Goal: Find specific page/section: Find specific page/section

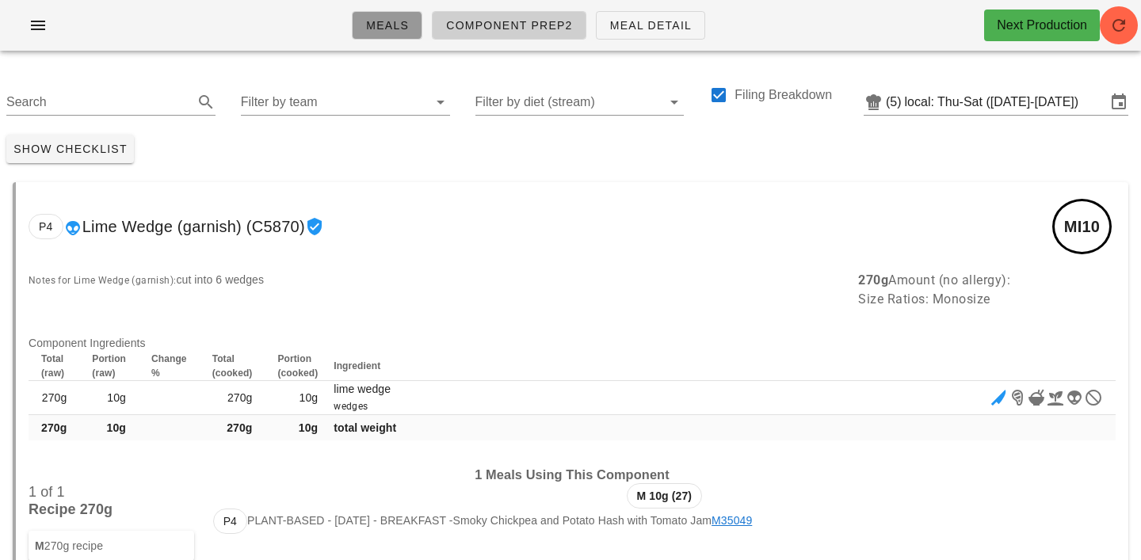
click at [360, 25] on link "Meals" at bounding box center [387, 25] width 71 height 29
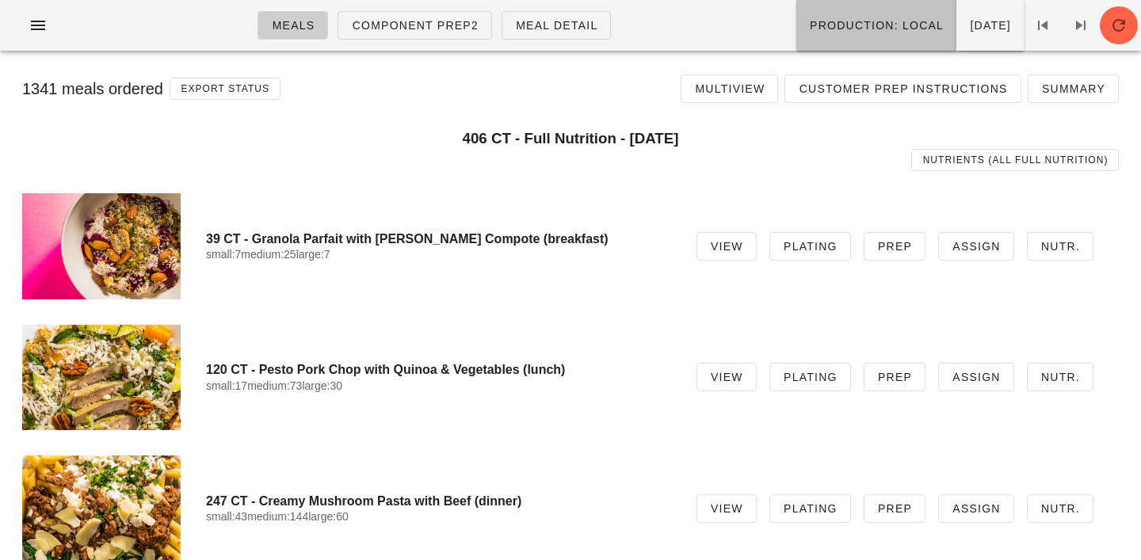
click at [830, 38] on button "Production: local" at bounding box center [876, 25] width 160 height 51
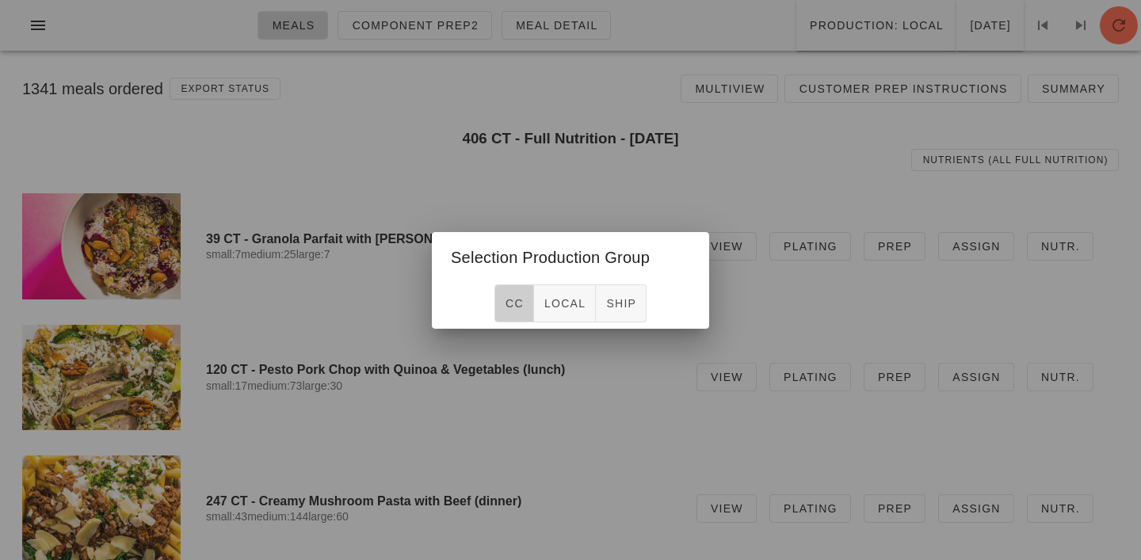
click at [516, 307] on span "CC" at bounding box center [514, 303] width 19 height 13
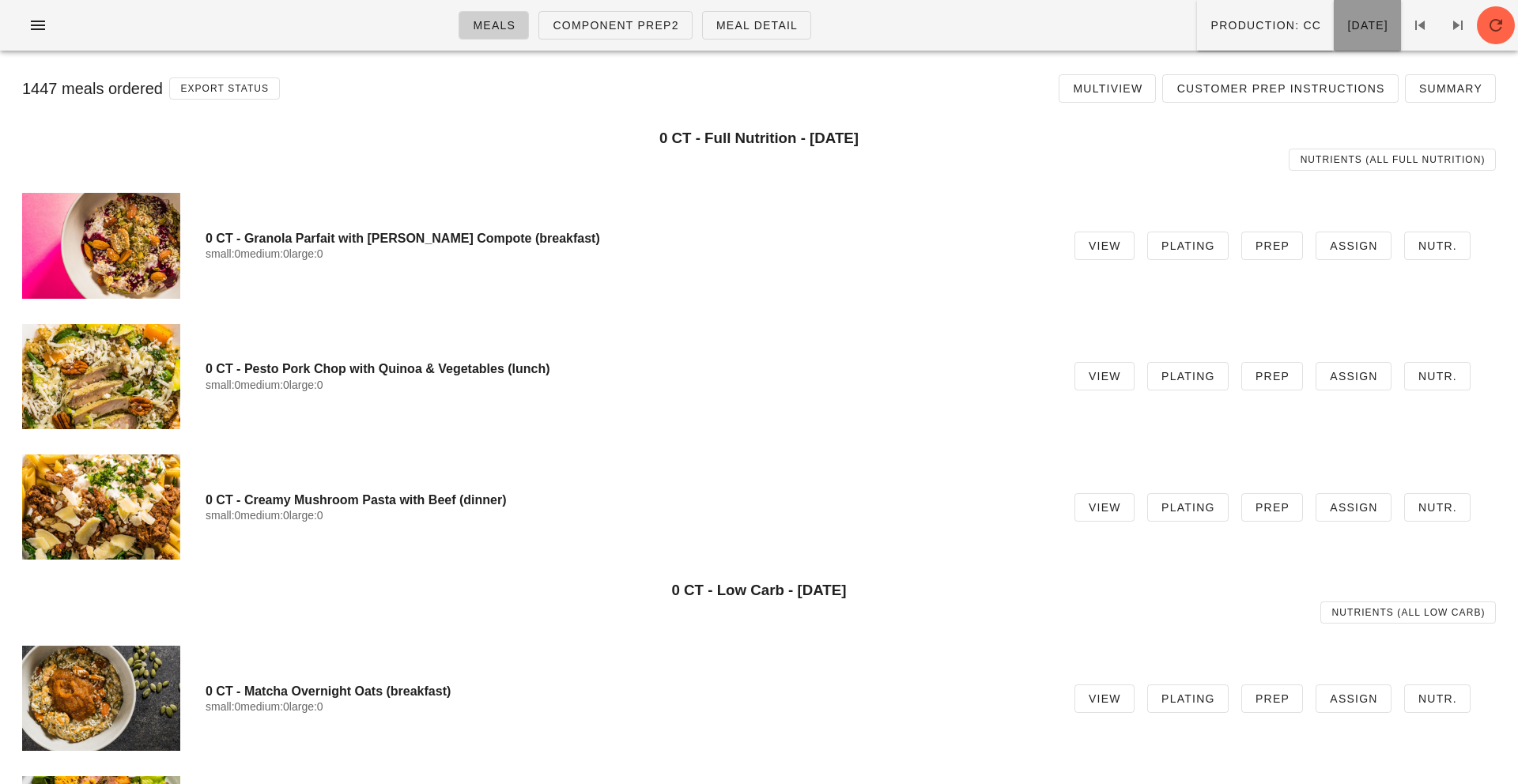
click at [1138, 19] on span "Wednesday Aug 13" at bounding box center [1367, 25] width 42 height 13
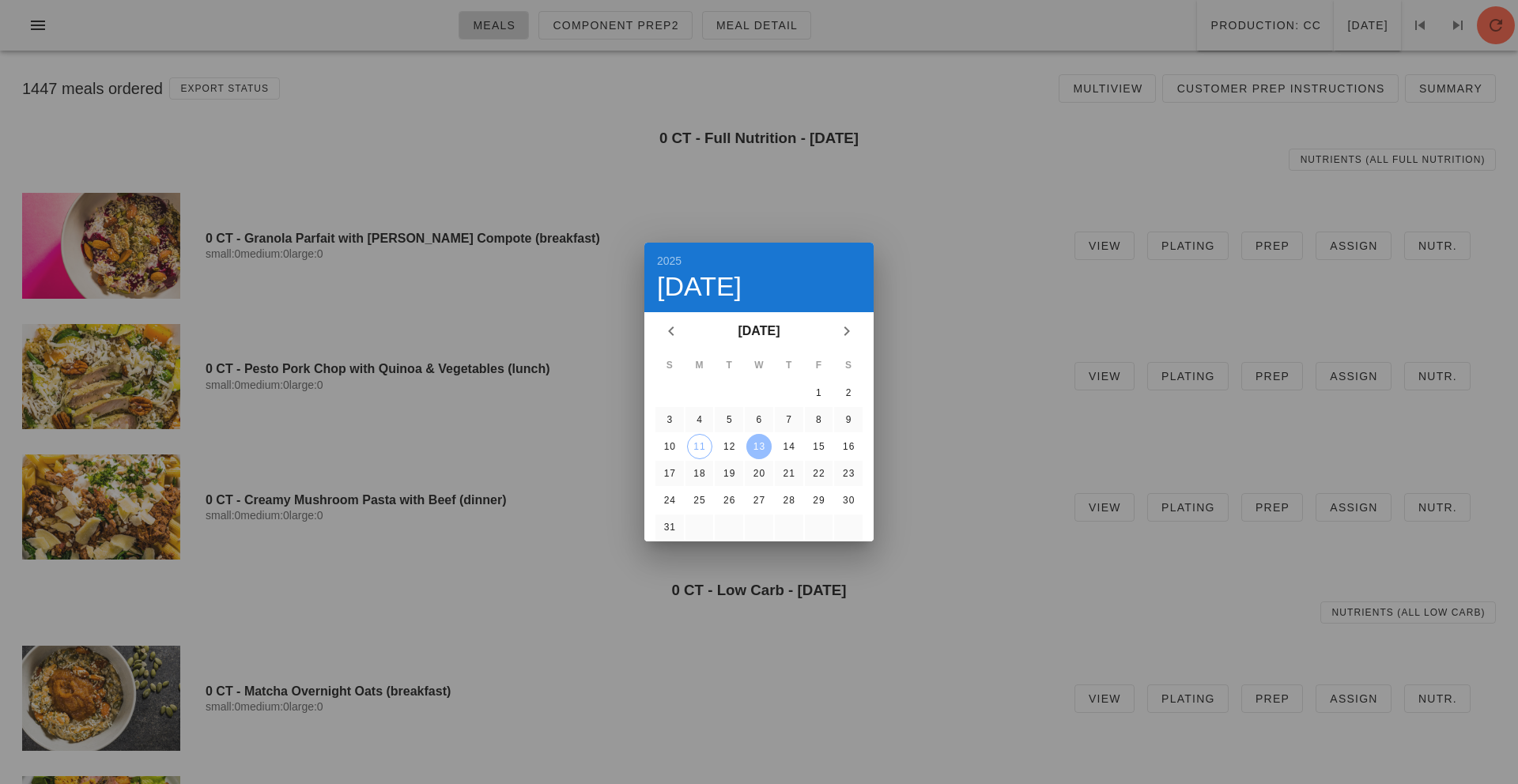
click at [759, 442] on div "13" at bounding box center [759, 446] width 25 height 11
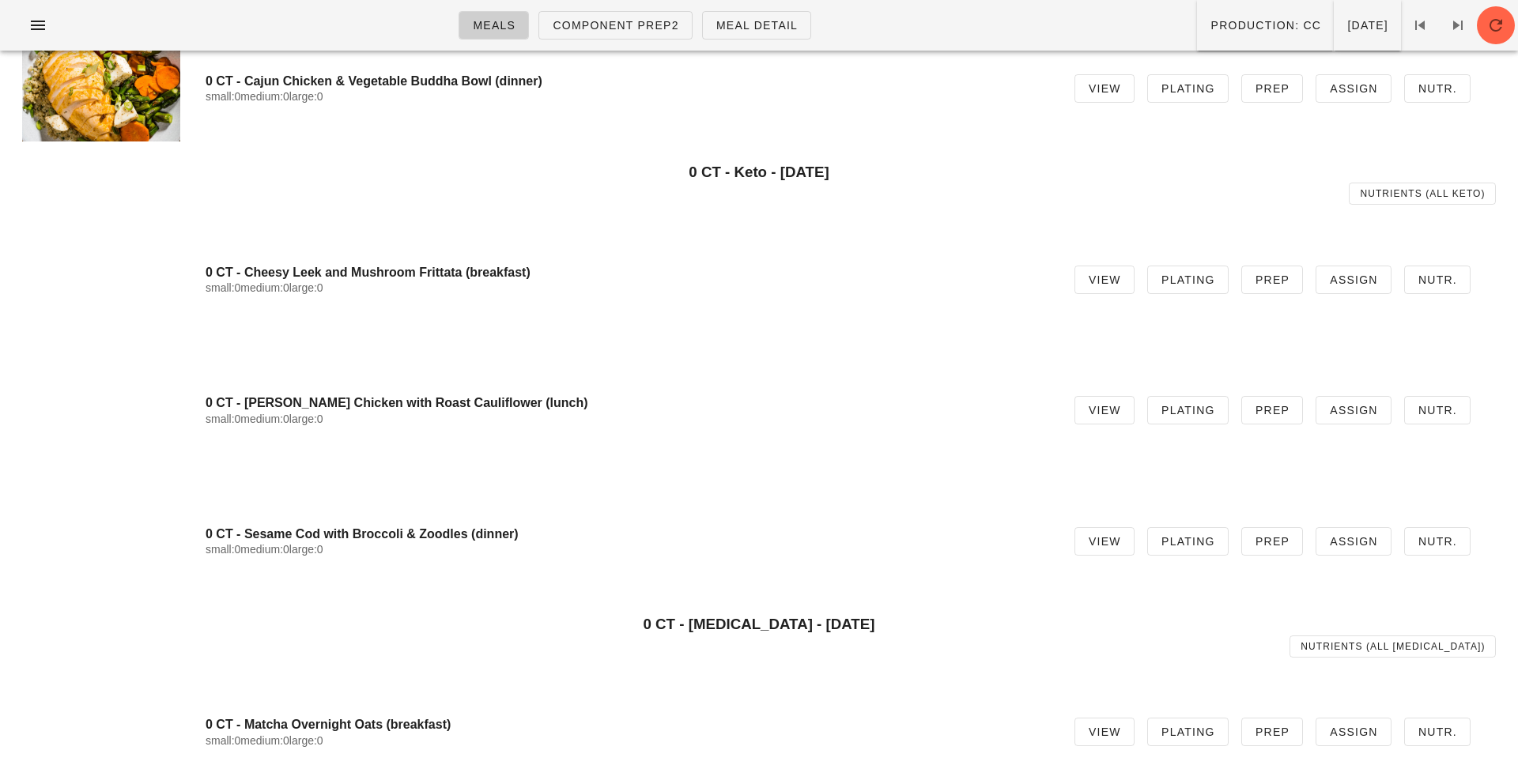
scroll to position [664, 0]
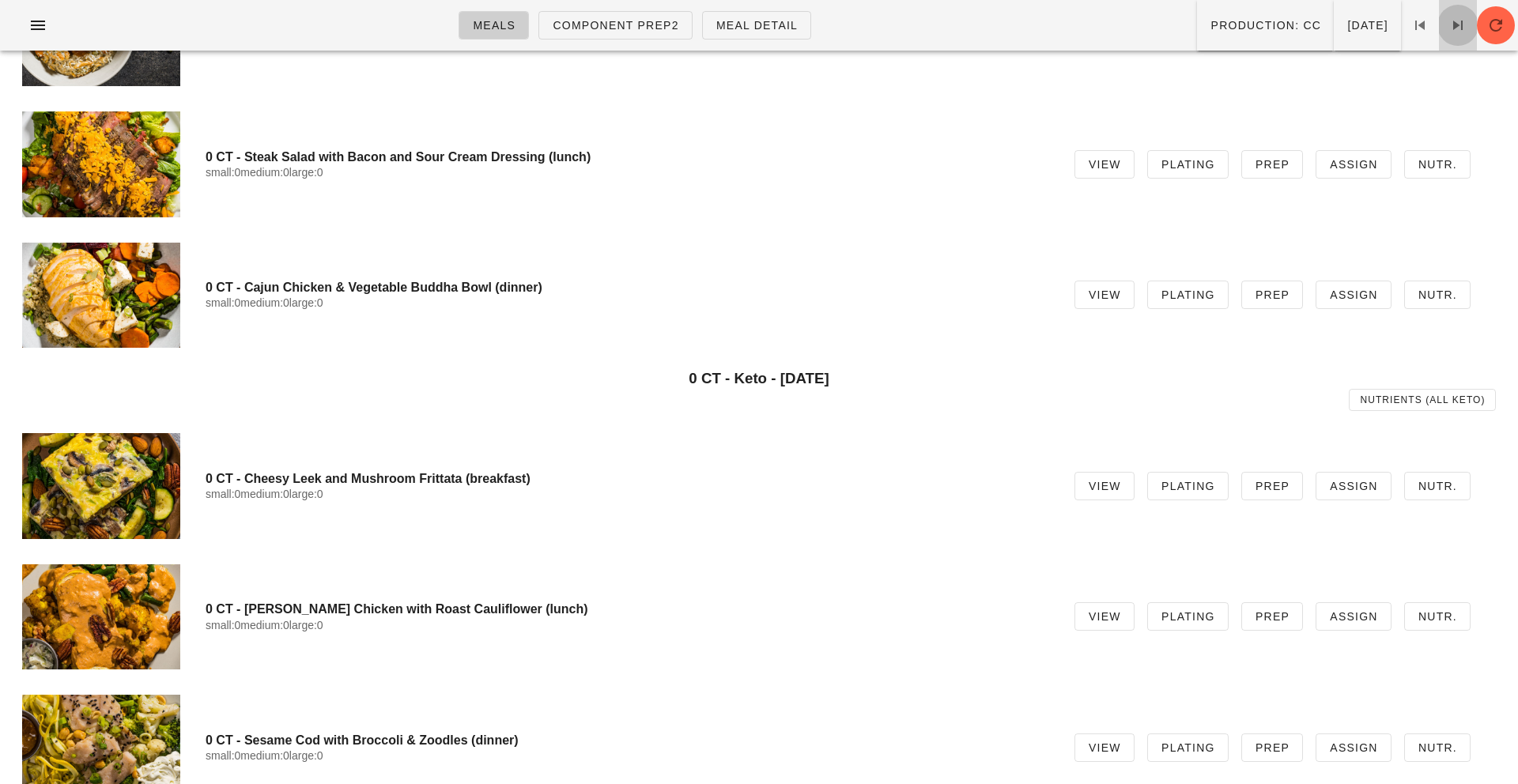
click at [1138, 22] on icon at bounding box center [1457, 25] width 19 height 19
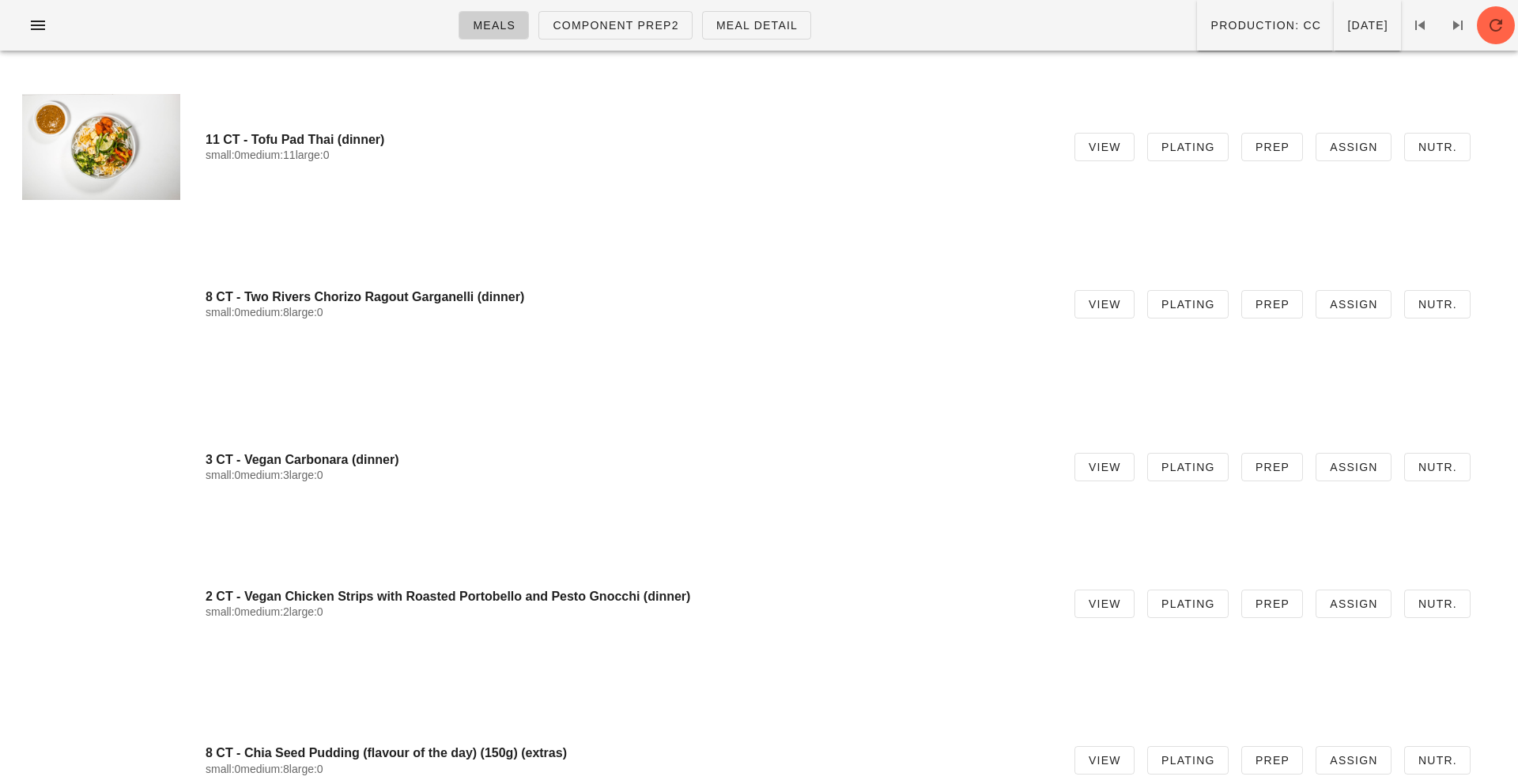
scroll to position [7098, 0]
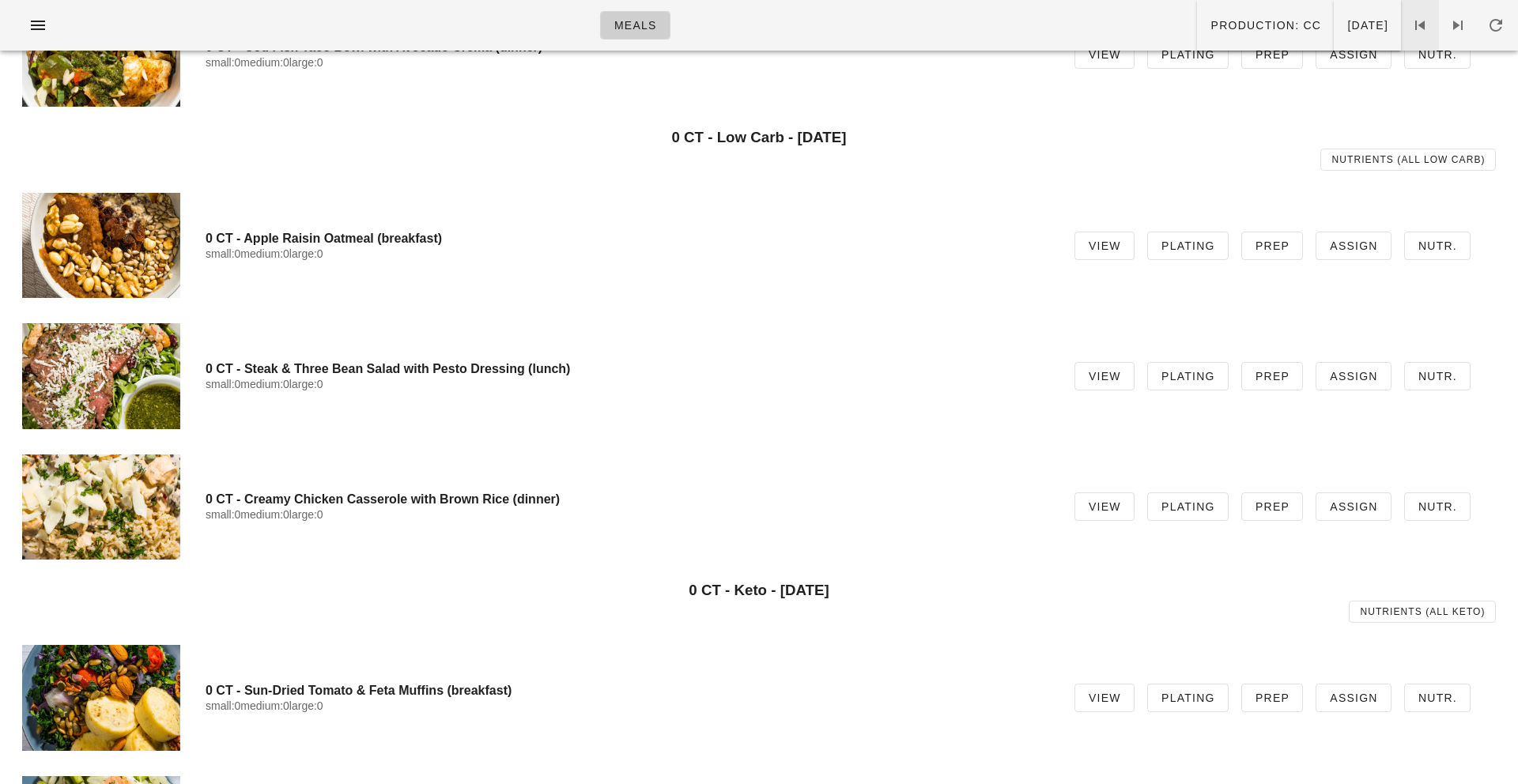
scroll to position [402, 0]
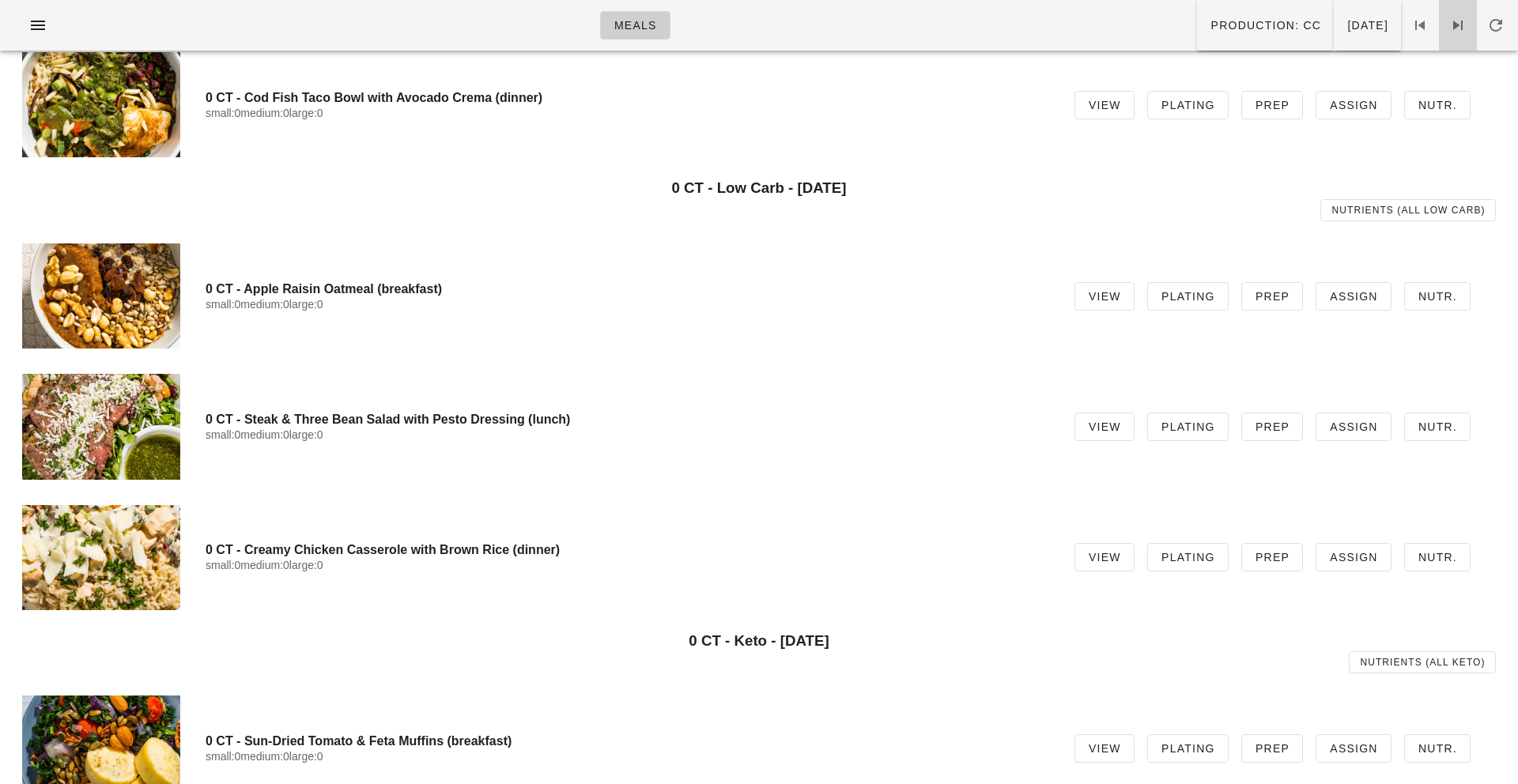
click at [1463, 27] on icon at bounding box center [1457, 25] width 19 height 19
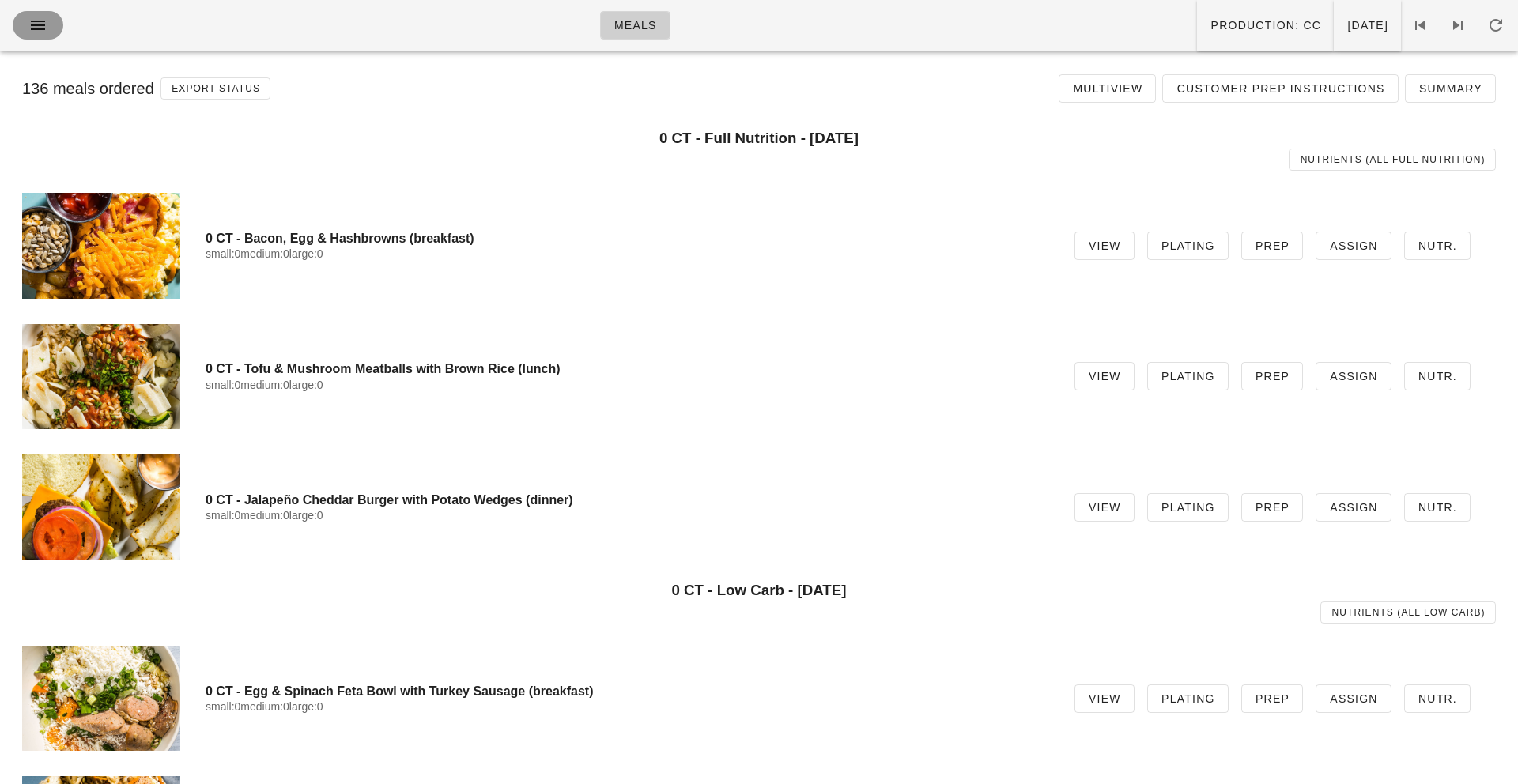
click at [37, 16] on icon "button" at bounding box center [38, 25] width 19 height 19
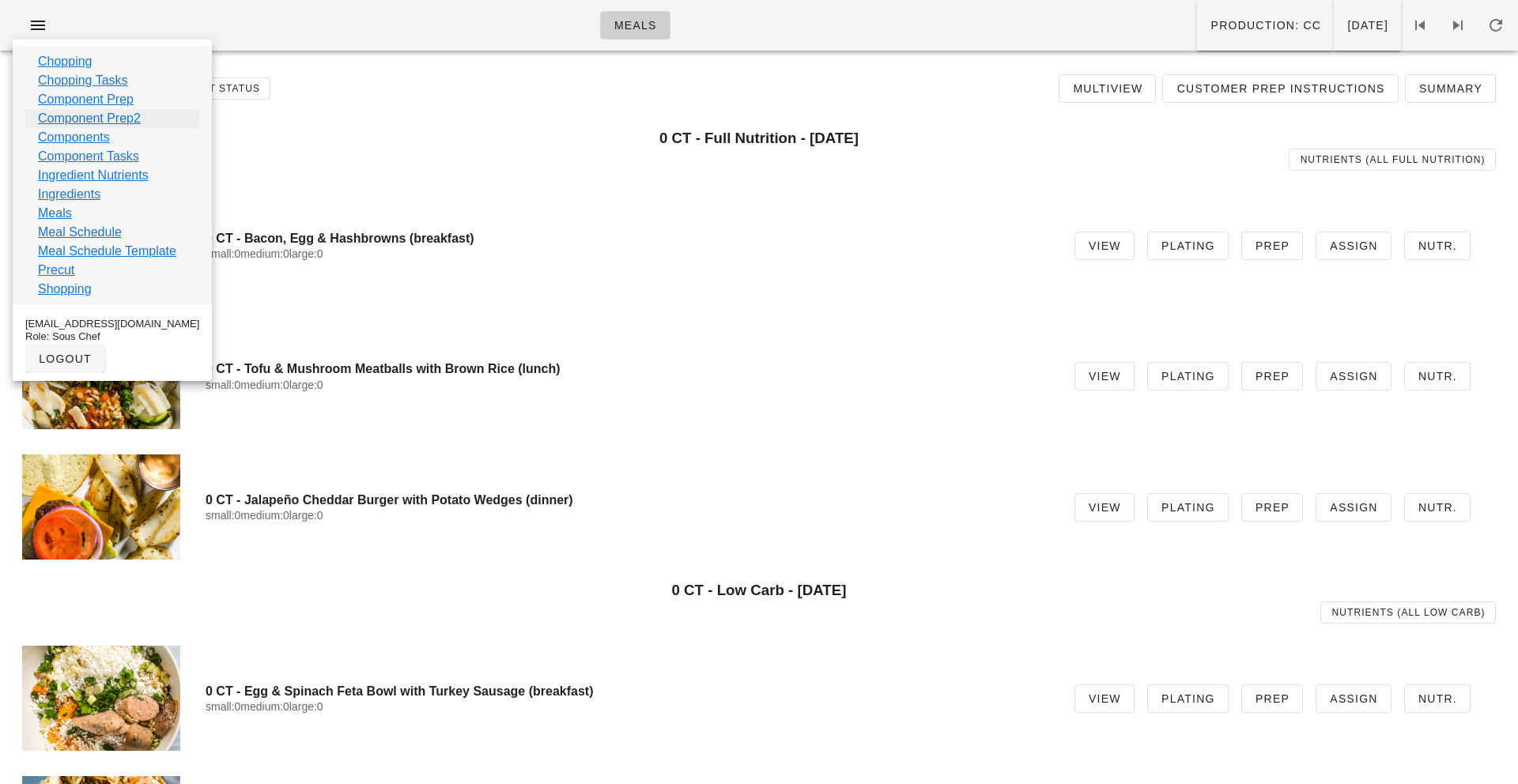
click at [111, 122] on link "Component Prep2" at bounding box center [89, 118] width 103 height 19
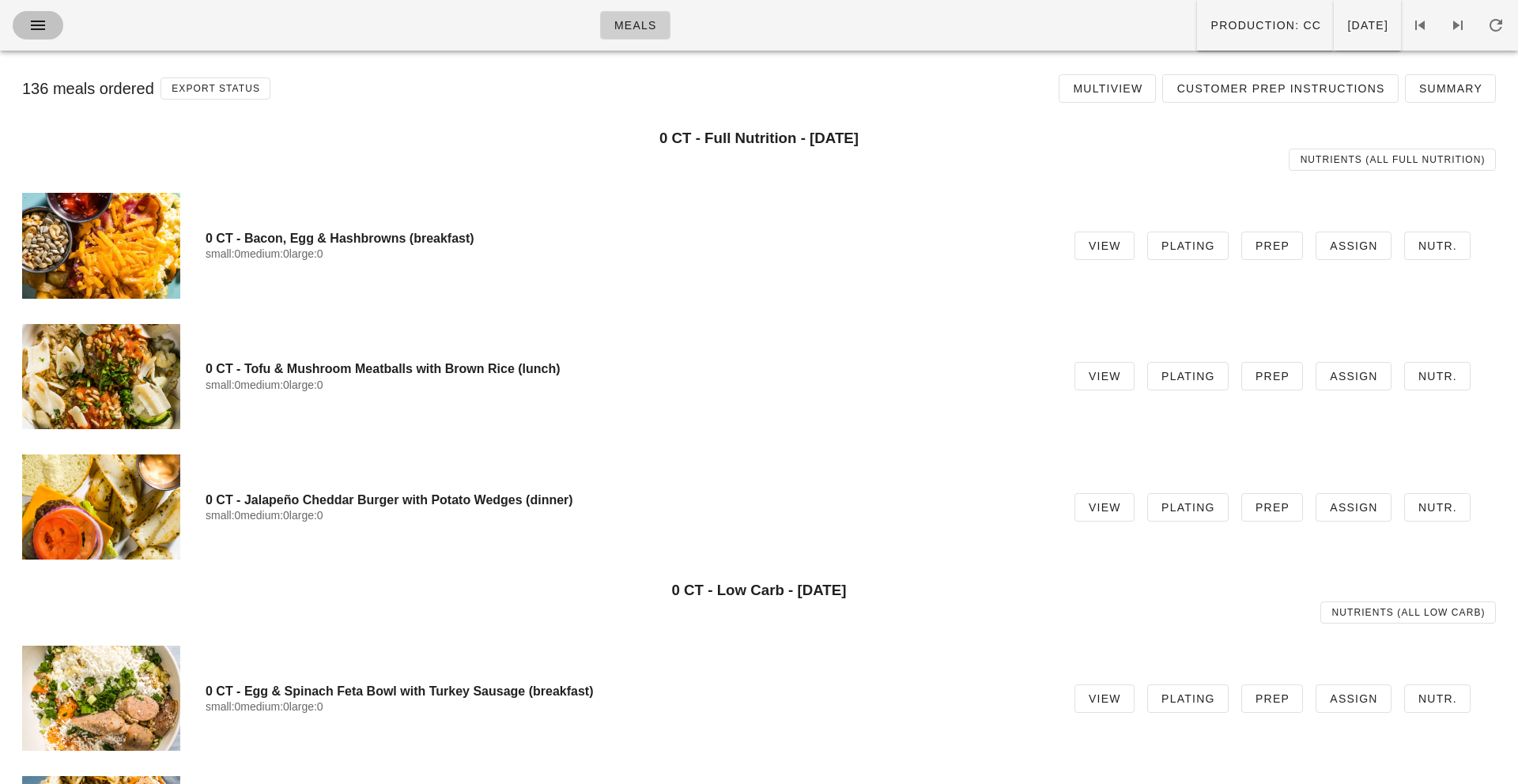
click at [40, 32] on icon "button" at bounding box center [38, 25] width 19 height 19
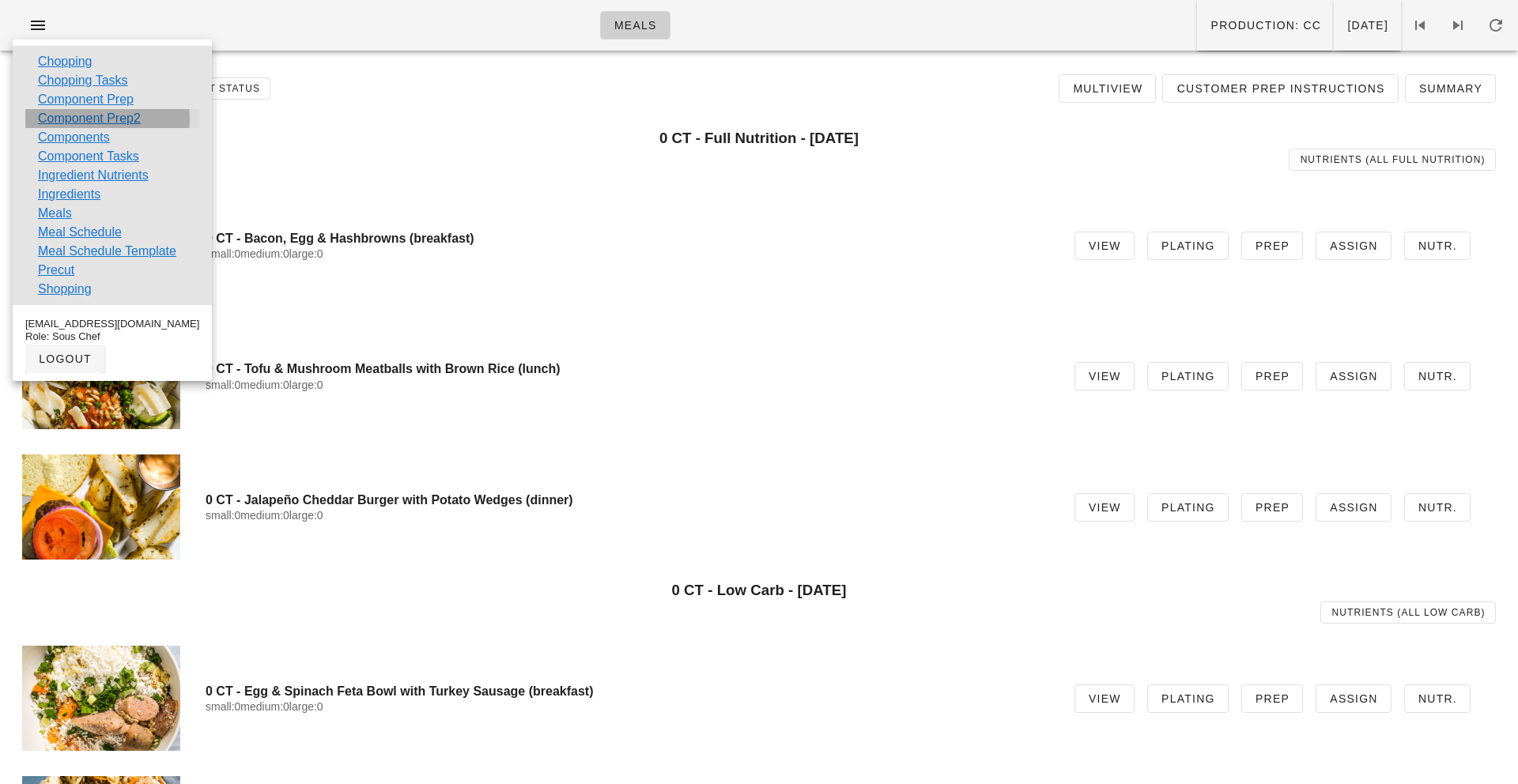
click at [99, 115] on link "Component Prep2" at bounding box center [89, 118] width 103 height 19
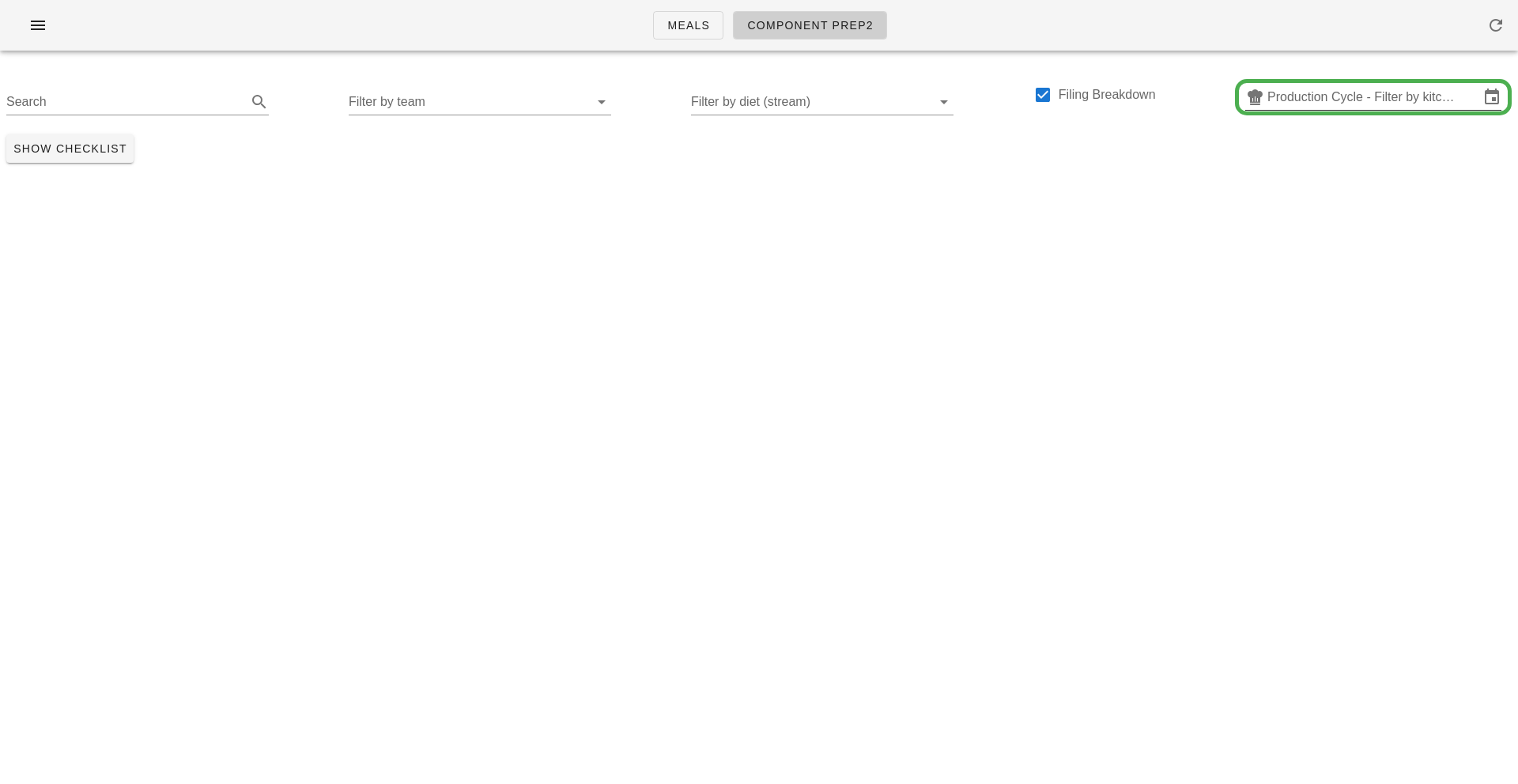
click at [1322, 91] on input "Production Cycle - Filter by kitchen production schedules" at bounding box center [1373, 97] width 212 height 25
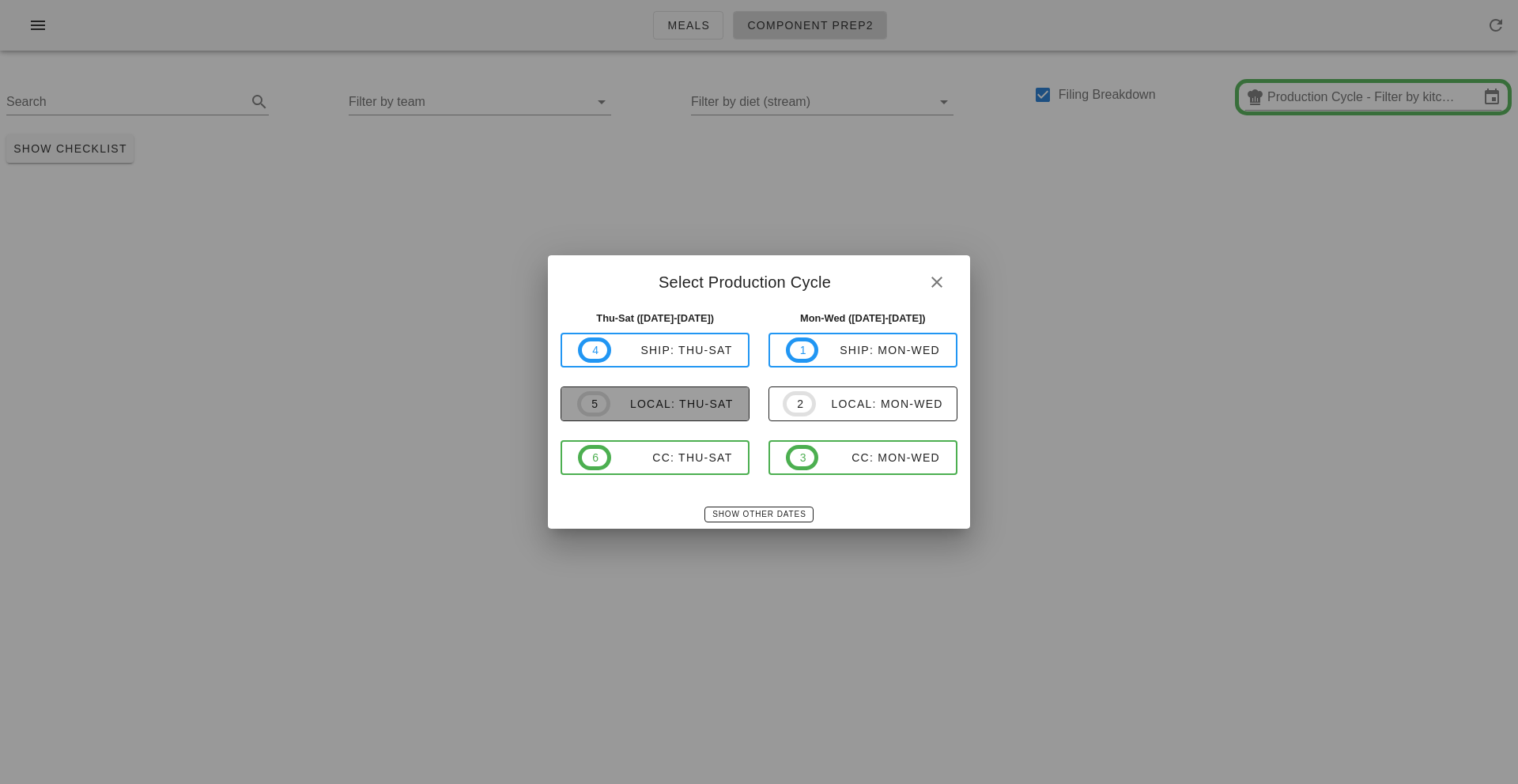
click at [651, 409] on div "local: Thu-Sat" at bounding box center [673, 404] width 124 height 13
type input "local: Thu-Sat ([DATE]-[DATE])"
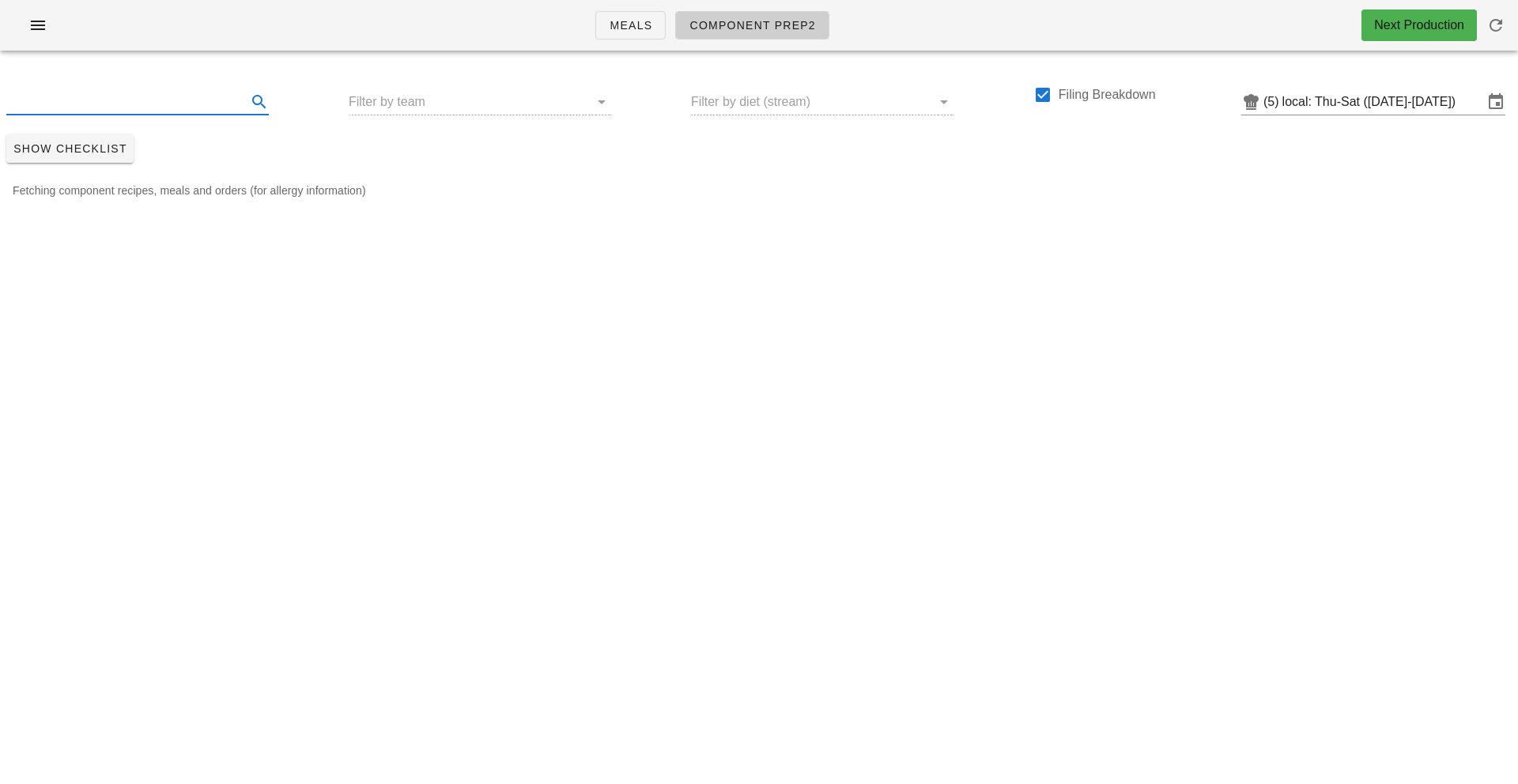
click at [66, 99] on input "text" at bounding box center [125, 102] width 238 height 25
click at [78, 108] on input "trial mix" at bounding box center [123, 102] width 235 height 25
click at [23, 104] on input "trial mix" at bounding box center [123, 102] width 235 height 25
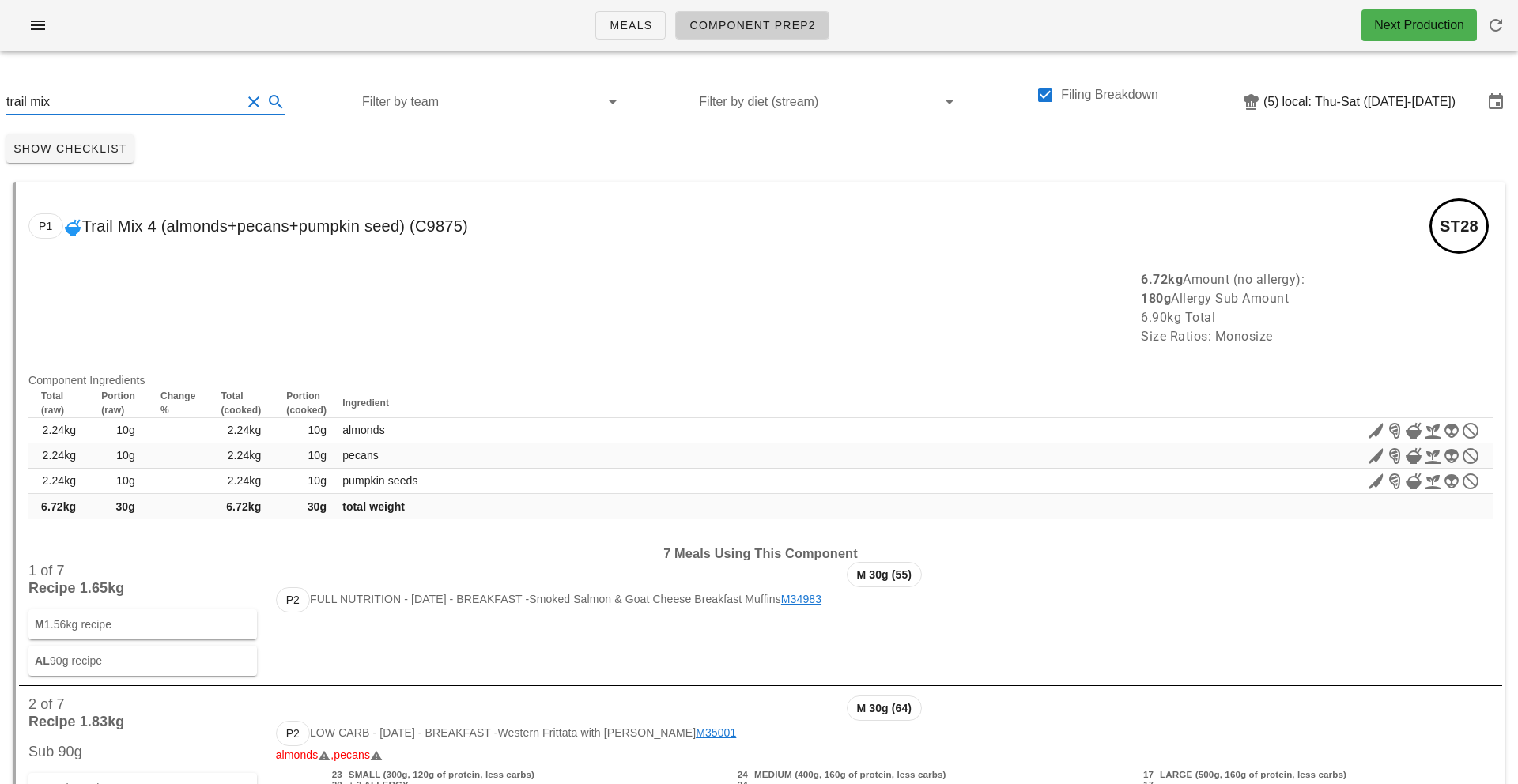
type input "trail mix"
